Goal: Transaction & Acquisition: Subscribe to service/newsletter

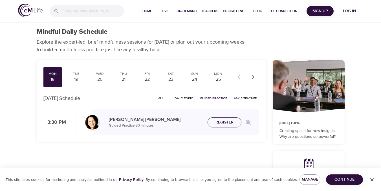
click at [219, 123] on span "Register" at bounding box center [224, 122] width 18 height 7
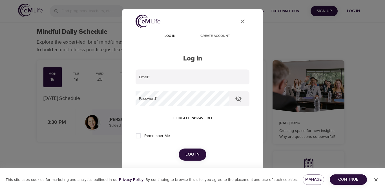
type input "[EMAIL_ADDRESS][DOMAIN_NAME]"
click at [192, 153] on span "Log in" at bounding box center [193, 154] width 14 height 7
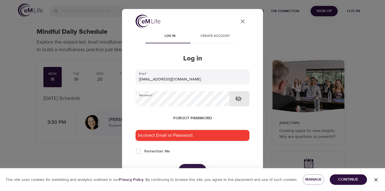
click at [239, 98] on icon "button" at bounding box center [238, 99] width 7 height 7
click at [166, 34] on span "Log in" at bounding box center [170, 36] width 38 height 6
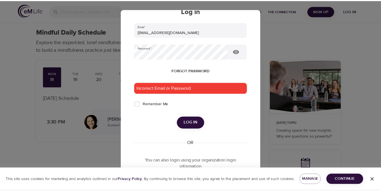
scroll to position [48, 0]
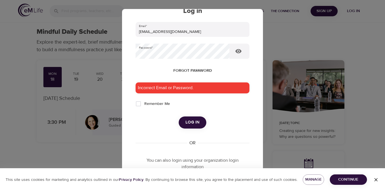
click at [189, 121] on span "Log in" at bounding box center [193, 122] width 14 height 7
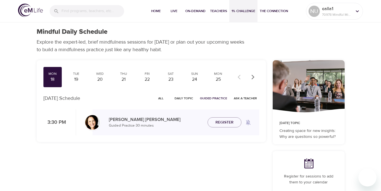
checkbox input "true"
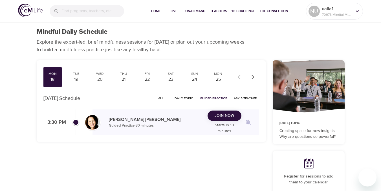
click at [232, 115] on button "Join Now" at bounding box center [225, 116] width 34 height 10
